Goal: Information Seeking & Learning: Learn about a topic

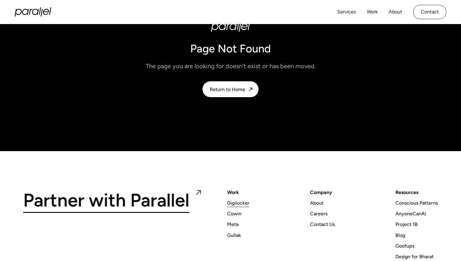
click at [243, 204] on div "Digilocker" at bounding box center [238, 203] width 22 height 8
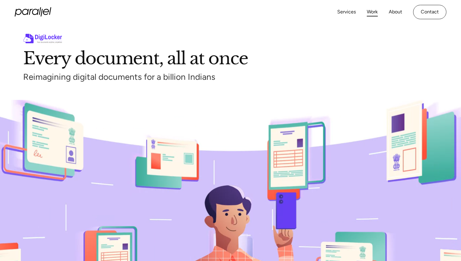
click at [372, 14] on link "Work" at bounding box center [372, 12] width 11 height 9
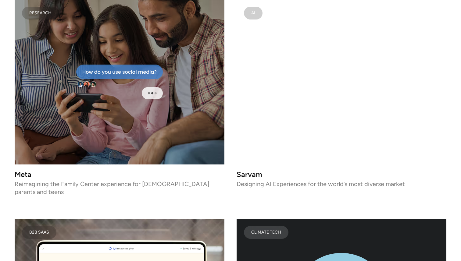
scroll to position [1931, 0]
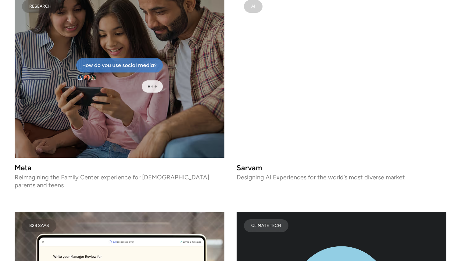
click at [327, 108] on video at bounding box center [342, 75] width 210 height 165
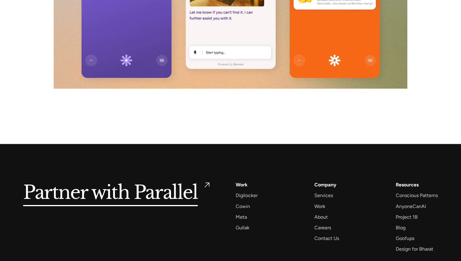
scroll to position [4287, 0]
